Goal: Task Accomplishment & Management: Manage account settings

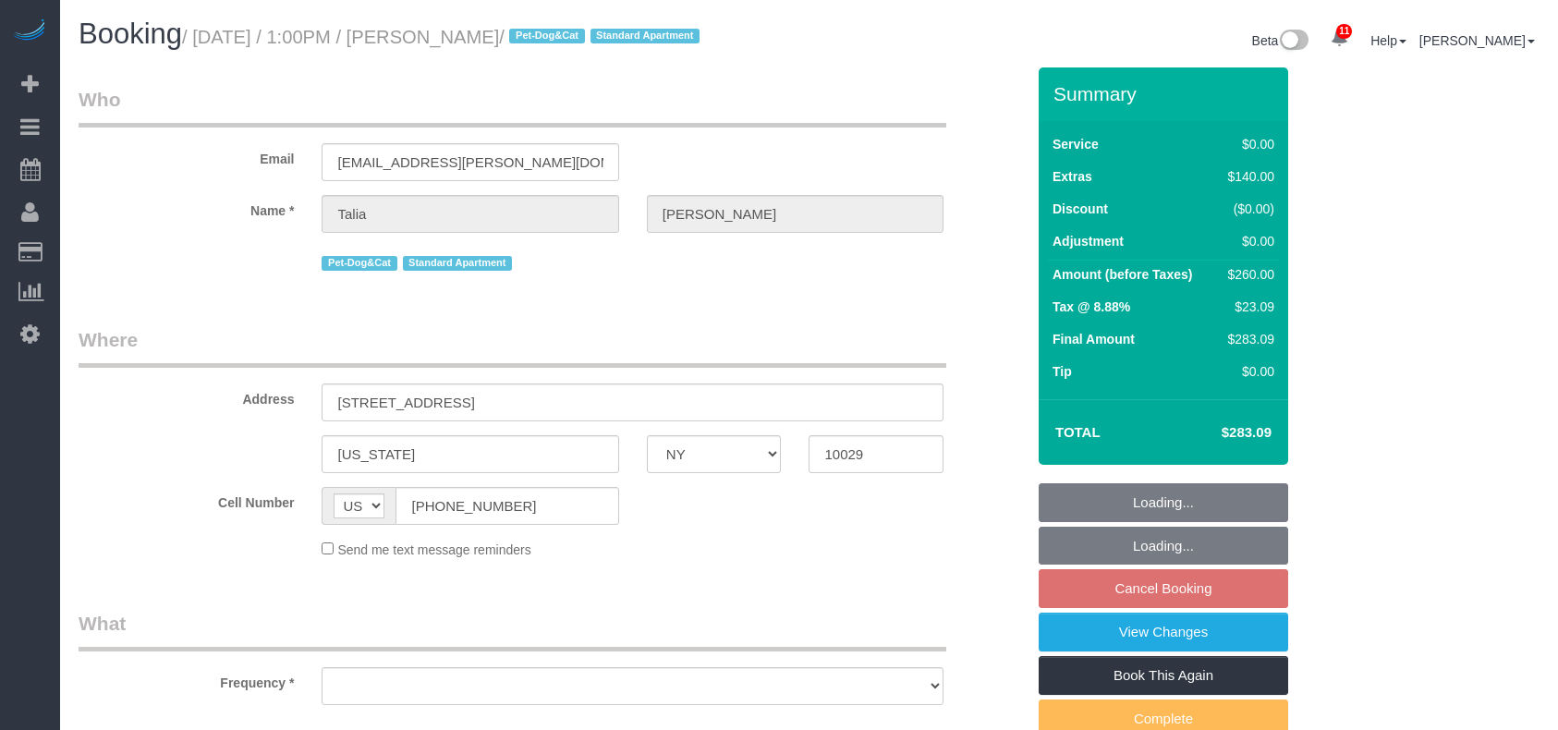
select select "NY"
select select "number:89"
select select "number:90"
select select "number:15"
select select "number:6"
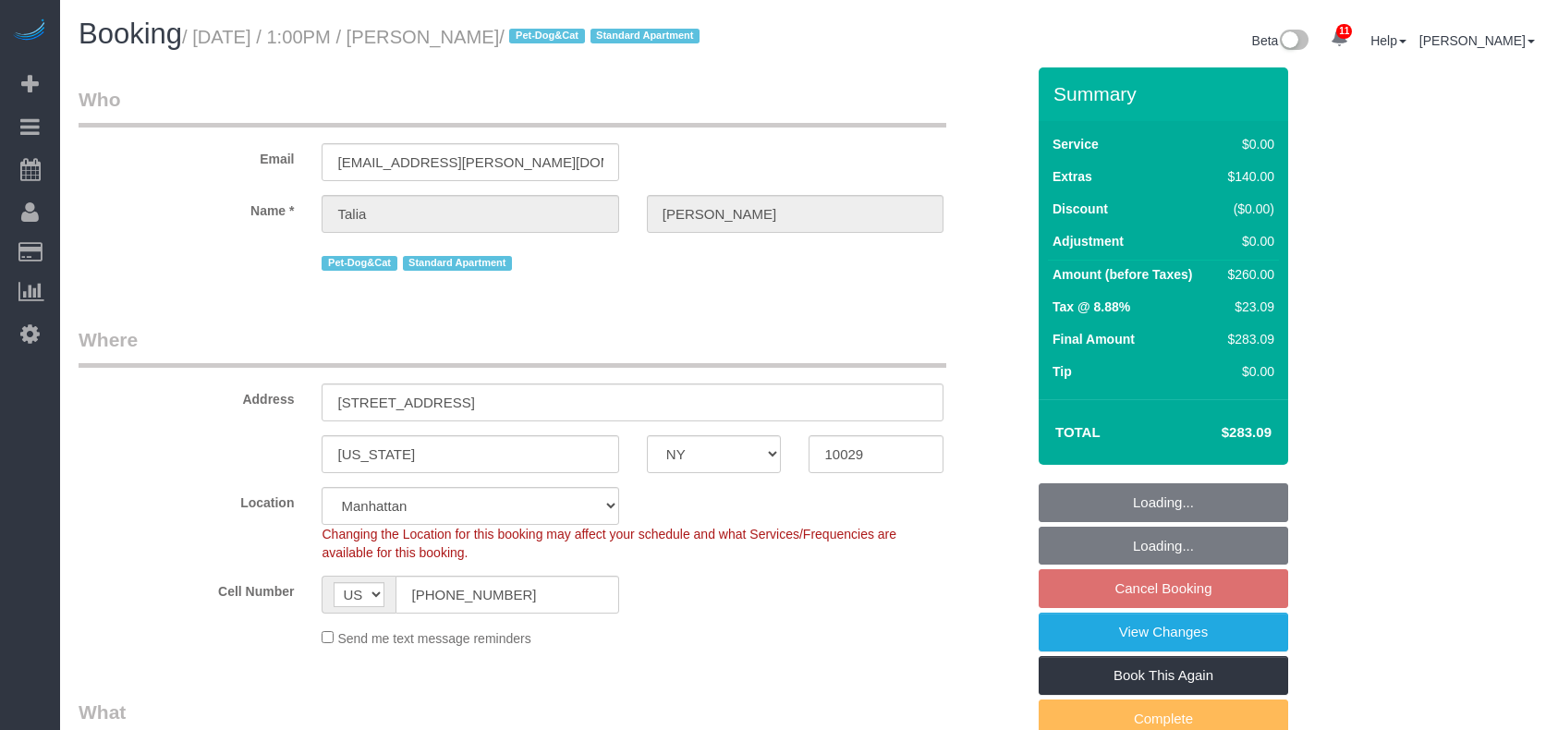
select select "object:967"
select select "string:stripe-pm_1S3gNz4VGloSiKo7UkXR3Wav"
select select "object:1398"
select select "spot4"
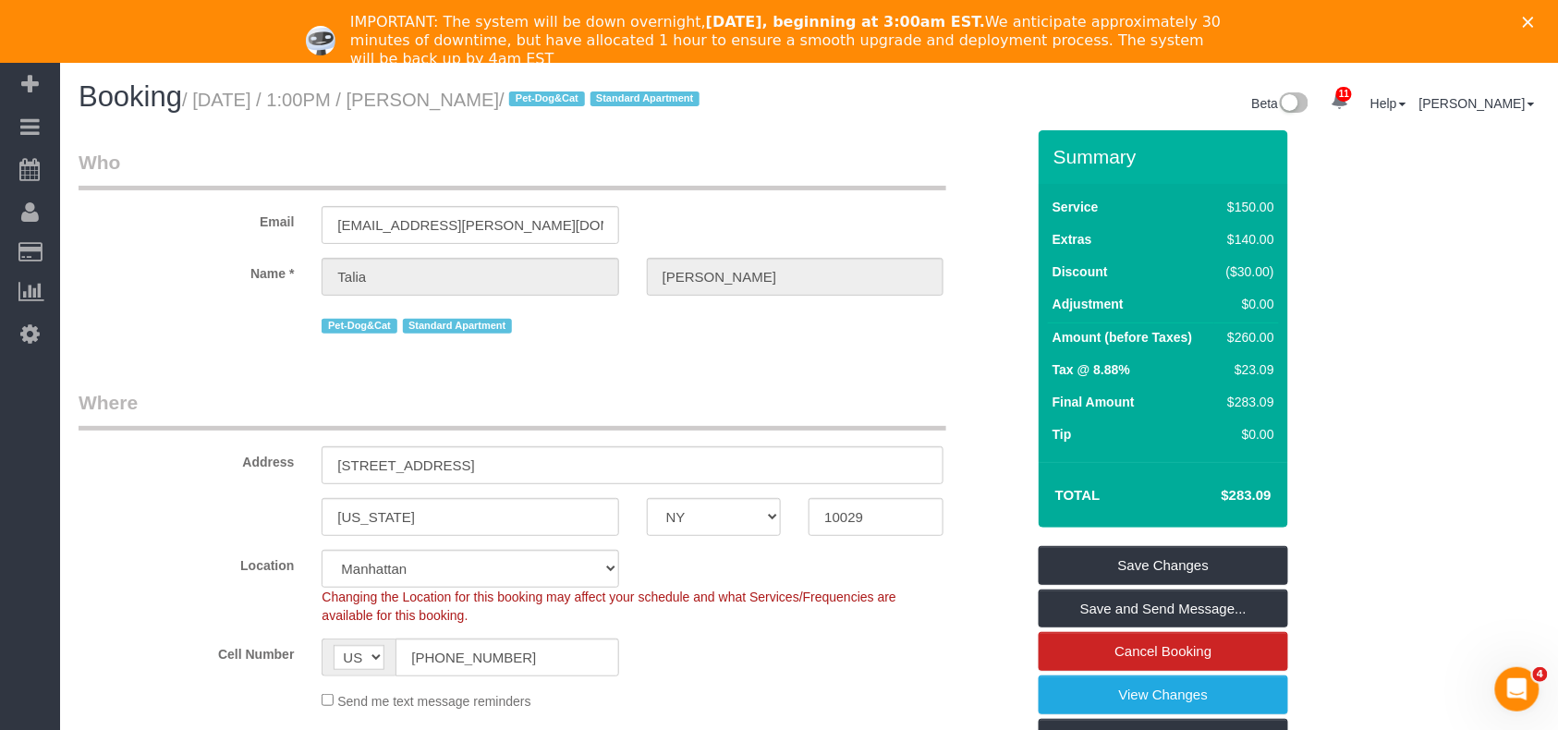
click at [1550, 30] on div "IMPORTANT: The system will be down overnight, [DATE], beginning at 3:00am EST. …" at bounding box center [779, 40] width 1558 height 67
click at [1534, 24] on polygon "Close" at bounding box center [1528, 22] width 11 height 11
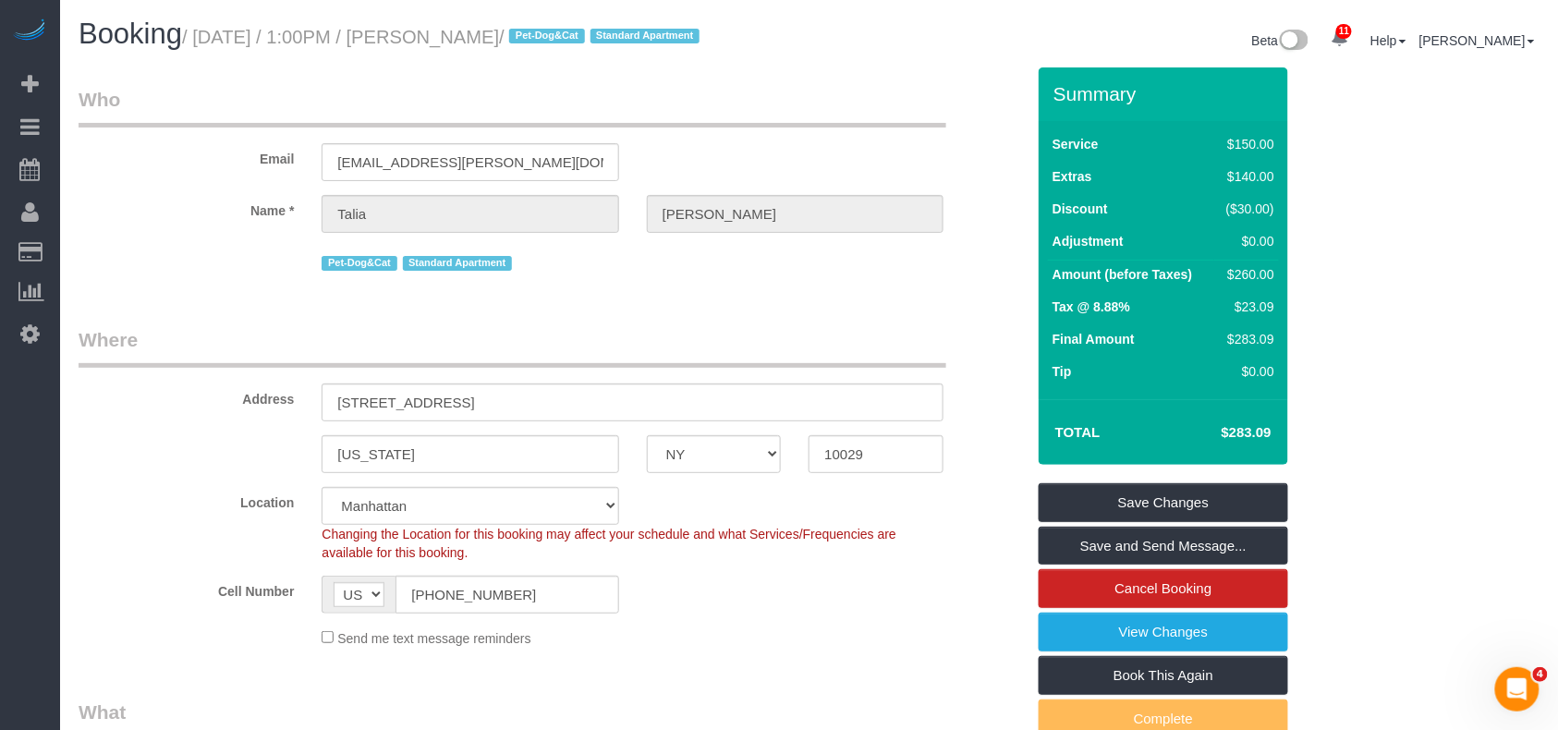
drag, startPoint x: 553, startPoint y: 33, endPoint x: 466, endPoint y: 34, distance: 86.9
click at [466, 34] on small "/ [DATE] / 1:00PM / [PERSON_NAME] / Pet-Dog&Cat Standard Apartment" at bounding box center [443, 37] width 523 height 20
copy small "[PERSON_NAME]"
